Goal: Complete application form

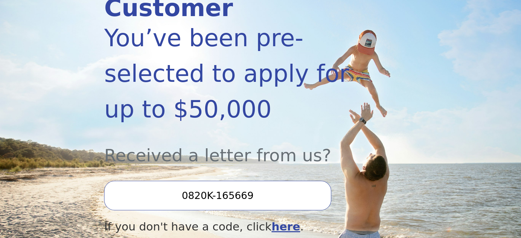
scroll to position [171, 0]
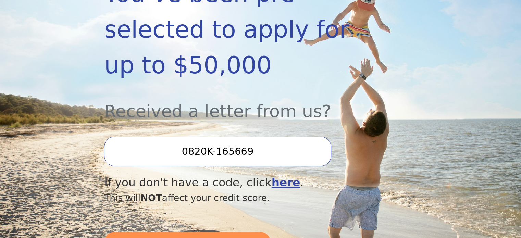
click at [236, 137] on input "0820K-165669" at bounding box center [217, 151] width 227 height 29
click at [235, 137] on input "0820K-165669" at bounding box center [217, 151] width 227 height 29
click at [252, 137] on input "0820K-165669" at bounding box center [217, 151] width 227 height 29
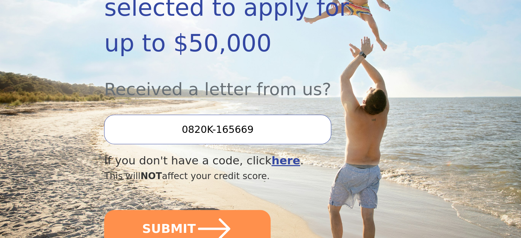
scroll to position [206, 0]
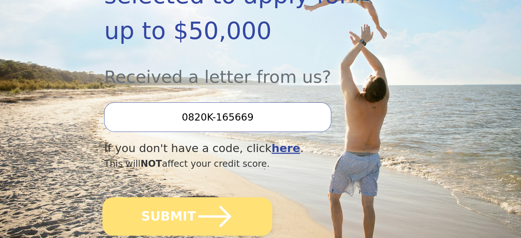
click at [211, 198] on icon "submit" at bounding box center [215, 217] width 38 height 38
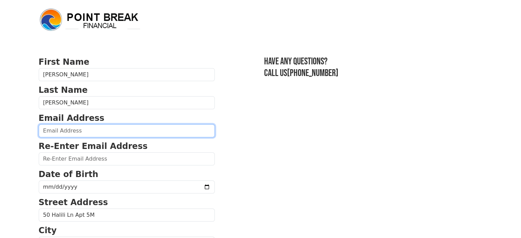
click at [93, 127] on input "email" at bounding box center [127, 130] width 176 height 13
type input "[EMAIL_ADDRESS][DOMAIN_NAME]"
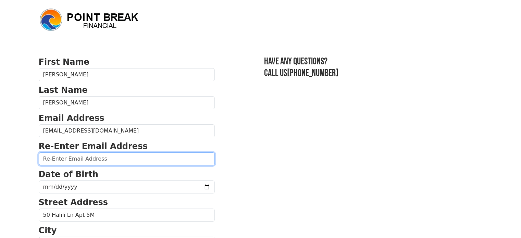
click at [115, 158] on input "email" at bounding box center [127, 159] width 176 height 13
type input "[EMAIL_ADDRESS][DOMAIN_NAME]"
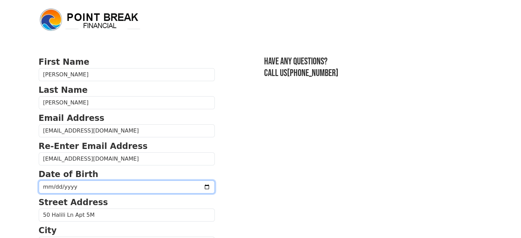
click at [69, 188] on input "date" at bounding box center [127, 187] width 176 height 13
click at [54, 189] on input "date" at bounding box center [127, 187] width 176 height 13
click at [51, 186] on input "date" at bounding box center [127, 187] width 176 height 13
type input "[DATE]"
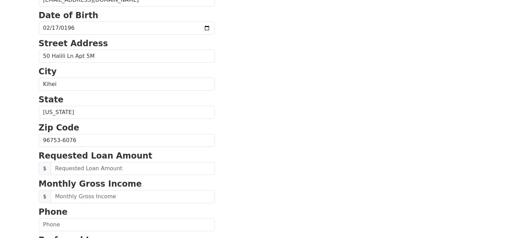
scroll to position [171, 0]
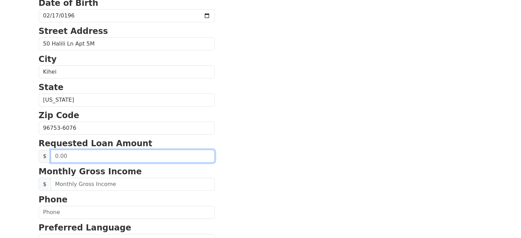
click at [65, 156] on input "text" at bounding box center [133, 156] width 164 height 13
click at [69, 155] on input "text" at bounding box center [133, 156] width 164 height 13
type input "20,000.00"
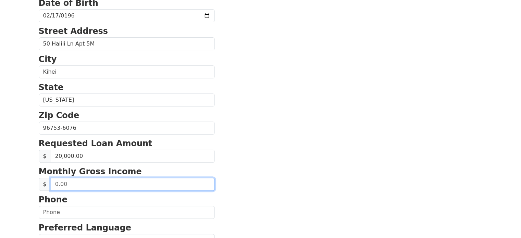
click at [74, 184] on input "text" at bounding box center [133, 184] width 164 height 13
type input "2,800.00"
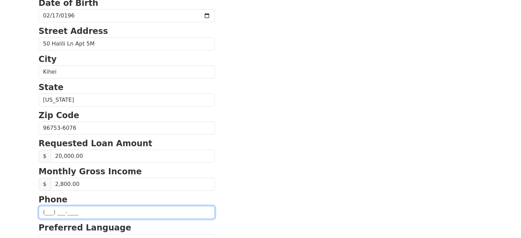
click at [90, 211] on input "text" at bounding box center [127, 212] width 176 height 13
type input "[PHONE_NUMBER]"
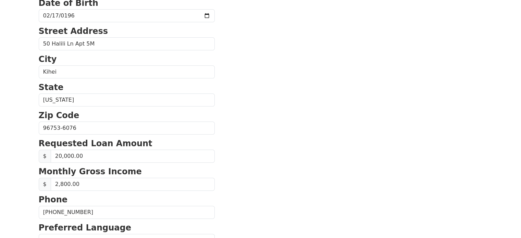
click at [275, 196] on section "First Name [PERSON_NAME] Last Name [PERSON_NAME] Email Address [EMAIL_ADDRESS][…" at bounding box center [261, 128] width 444 height 489
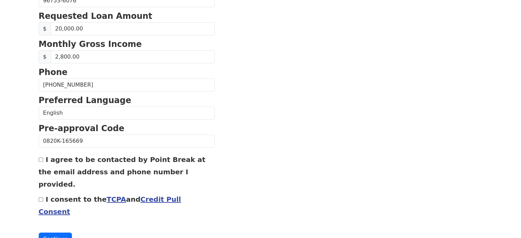
scroll to position [305, 0]
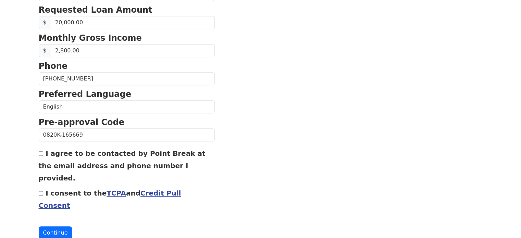
click at [41, 151] on input "I agree to be contacted by Point Break at the email address and phone number I …" at bounding box center [41, 153] width 4 height 4
checkbox input "true"
click at [40, 191] on input "I consent to the TCPA and Credit Pull Consent" at bounding box center [41, 193] width 4 height 4
checkbox input "true"
click at [51, 227] on button "Continue" at bounding box center [56, 233] width 34 height 13
